Goal: Check status: Check status

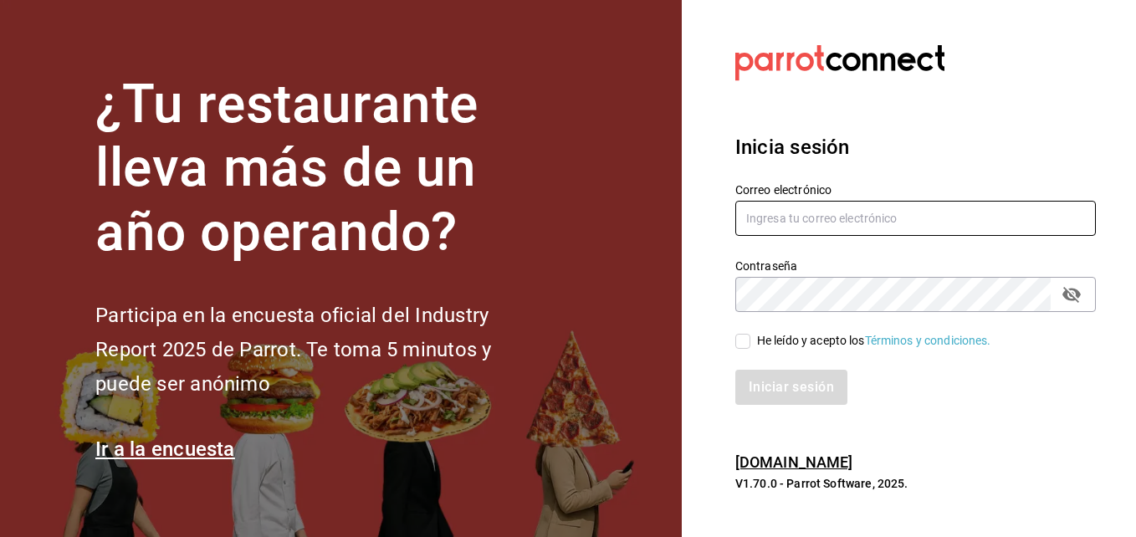
type input "hugo.cordero@grupocosteno.com"
click at [740, 346] on input "He leído y acepto los Términos y condiciones." at bounding box center [742, 341] width 15 height 15
checkbox input "true"
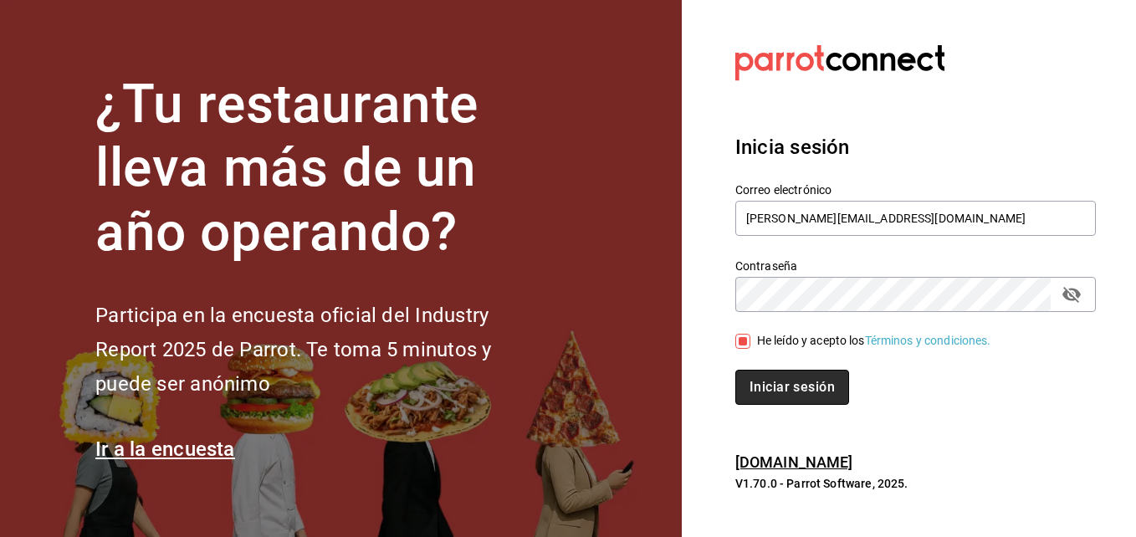
click at [751, 382] on button "Iniciar sesión" at bounding box center [792, 387] width 114 height 35
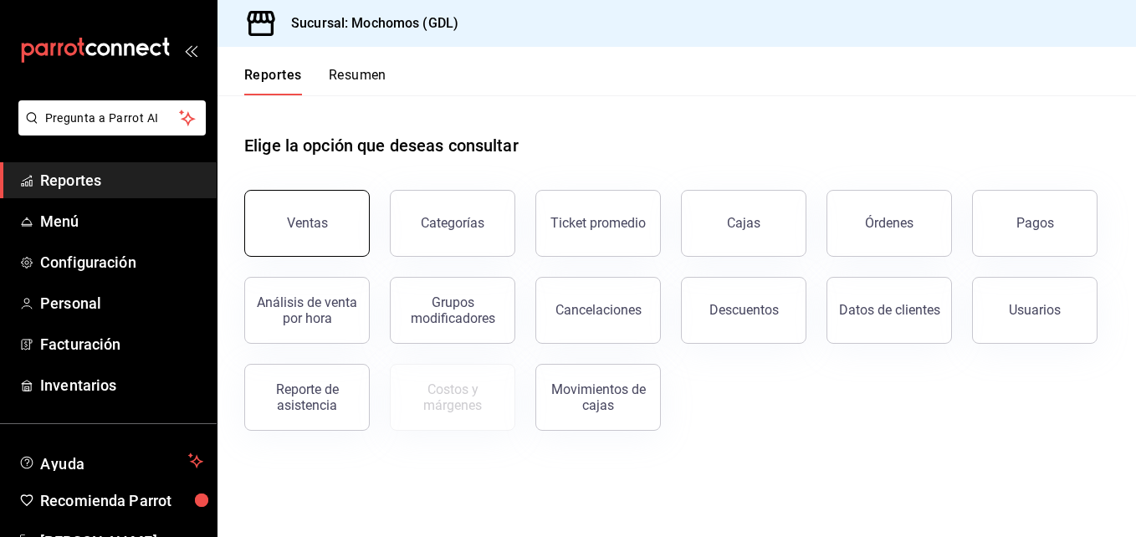
click at [315, 238] on button "Ventas" at bounding box center [307, 223] width 126 height 67
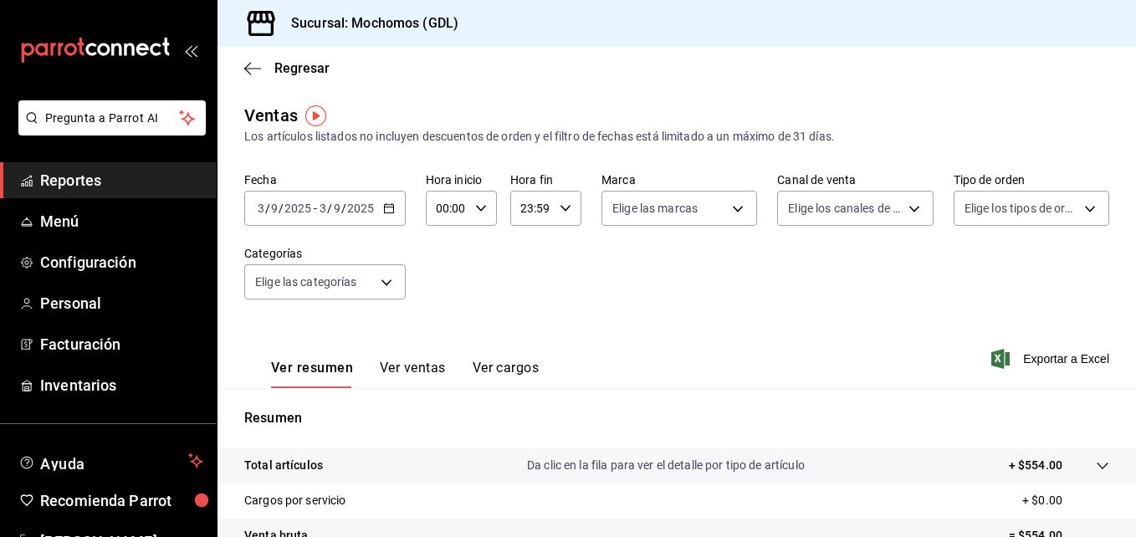
click at [386, 206] on icon "button" at bounding box center [389, 208] width 12 height 12
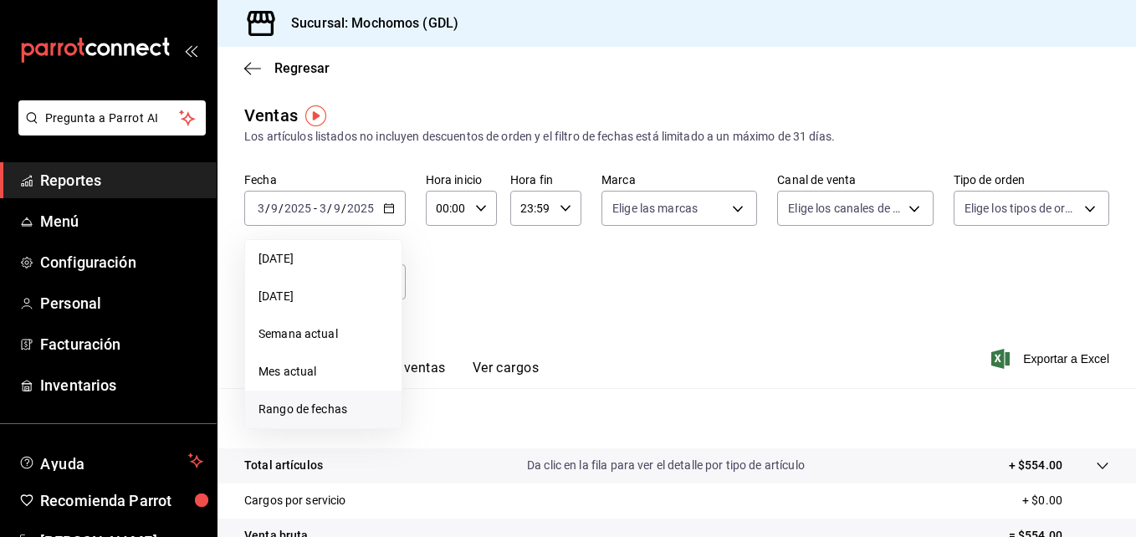
click at [305, 410] on span "Rango de fechas" at bounding box center [324, 410] width 130 height 18
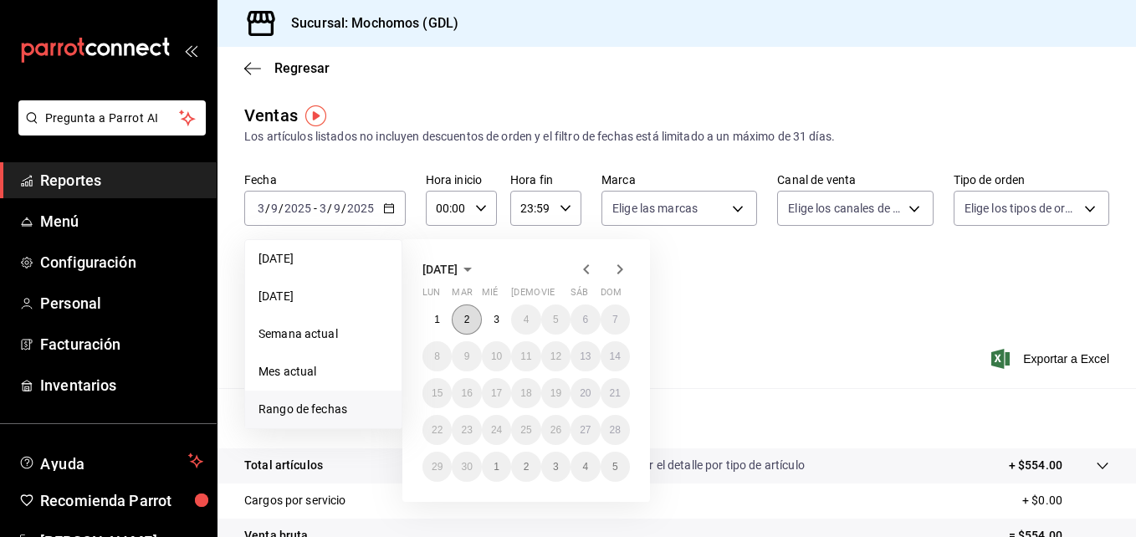
click at [471, 315] on button "2" at bounding box center [466, 320] width 29 height 30
click at [488, 315] on button "3" at bounding box center [496, 320] width 29 height 30
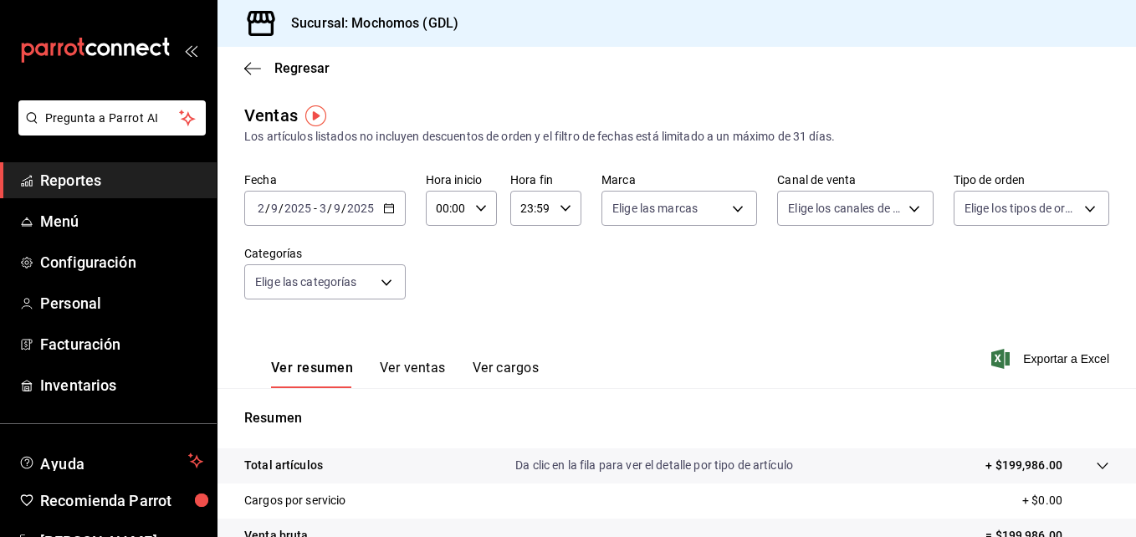
click at [477, 219] on div "00:00 Hora inicio" at bounding box center [461, 208] width 71 height 35
click at [446, 255] on span "00" at bounding box center [442, 250] width 8 height 13
click at [433, 289] on button "05" at bounding box center [442, 284] width 28 height 33
type input "05:00"
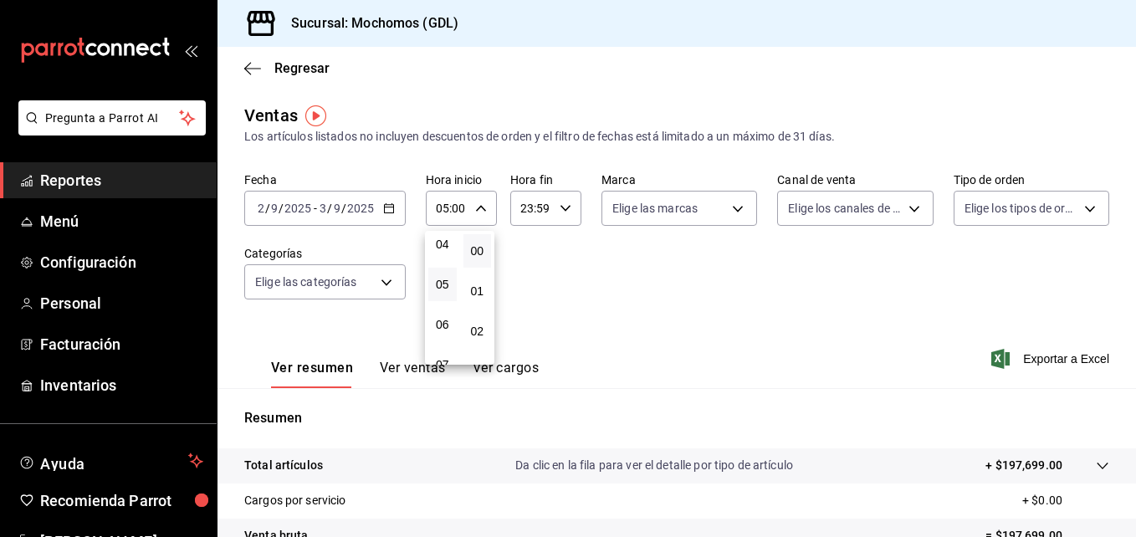
click at [433, 289] on button "05" at bounding box center [442, 284] width 28 height 33
click at [641, 246] on div at bounding box center [568, 268] width 1136 height 537
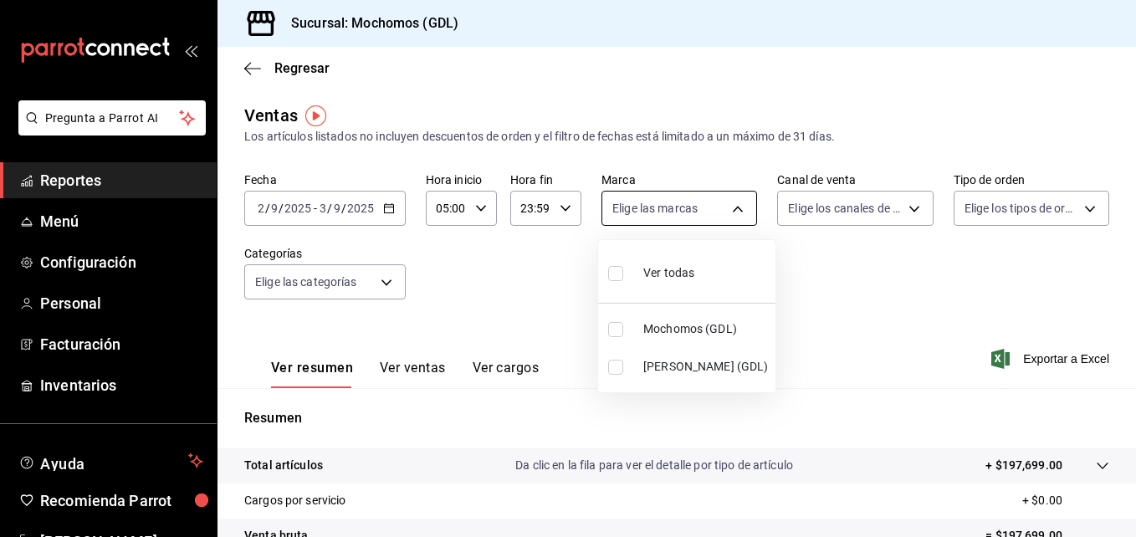
click at [676, 209] on body "Pregunta a Parrot AI Reportes Menú Configuración Personal Facturación Inventari…" at bounding box center [568, 268] width 1136 height 537
click at [614, 367] on input "checkbox" at bounding box center [615, 367] width 15 height 15
checkbox input "true"
type input "9cac9703-0c5a-4d8b-addd-5b6b571d65b9"
click at [614, 367] on input "checkbox" at bounding box center [615, 367] width 15 height 15
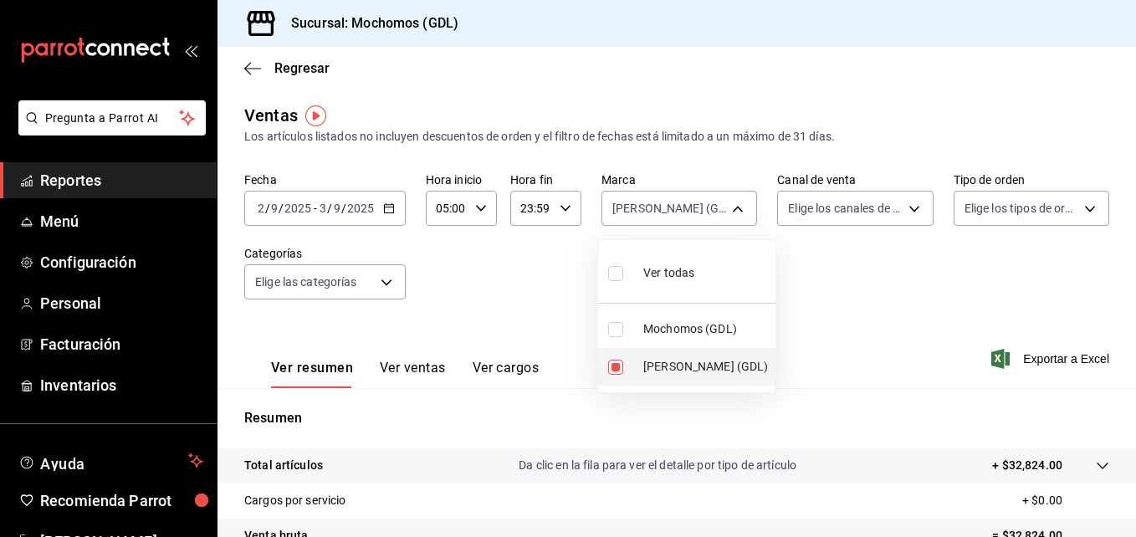
checkbox input "false"
click at [632, 362] on li "[PERSON_NAME] (GDL)" at bounding box center [686, 367] width 177 height 38
type input "9cac9703-0c5a-4d8b-addd-5b6b571d65b9"
checkbox input "true"
click at [993, 363] on div at bounding box center [568, 268] width 1136 height 537
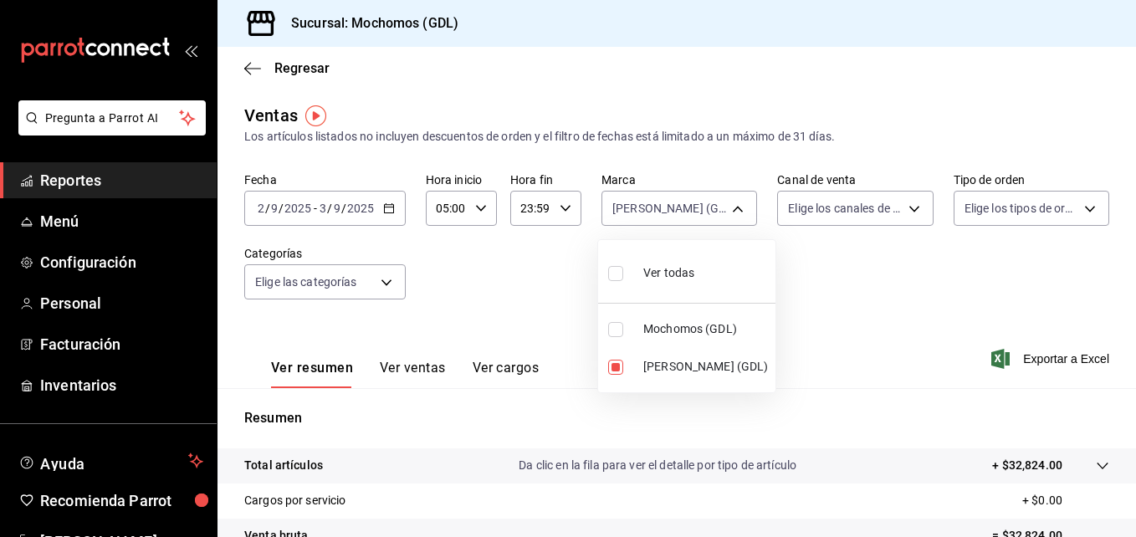
click at [993, 363] on div at bounding box center [568, 268] width 1136 height 537
drag, startPoint x: 993, startPoint y: 363, endPoint x: 951, endPoint y: 356, distance: 42.5
click at [951, 356] on div "Ver resumen Ver ventas Ver cargos Exportar a Excel" at bounding box center [677, 354] width 919 height 69
click at [991, 360] on icon "button" at bounding box center [1000, 359] width 18 height 20
